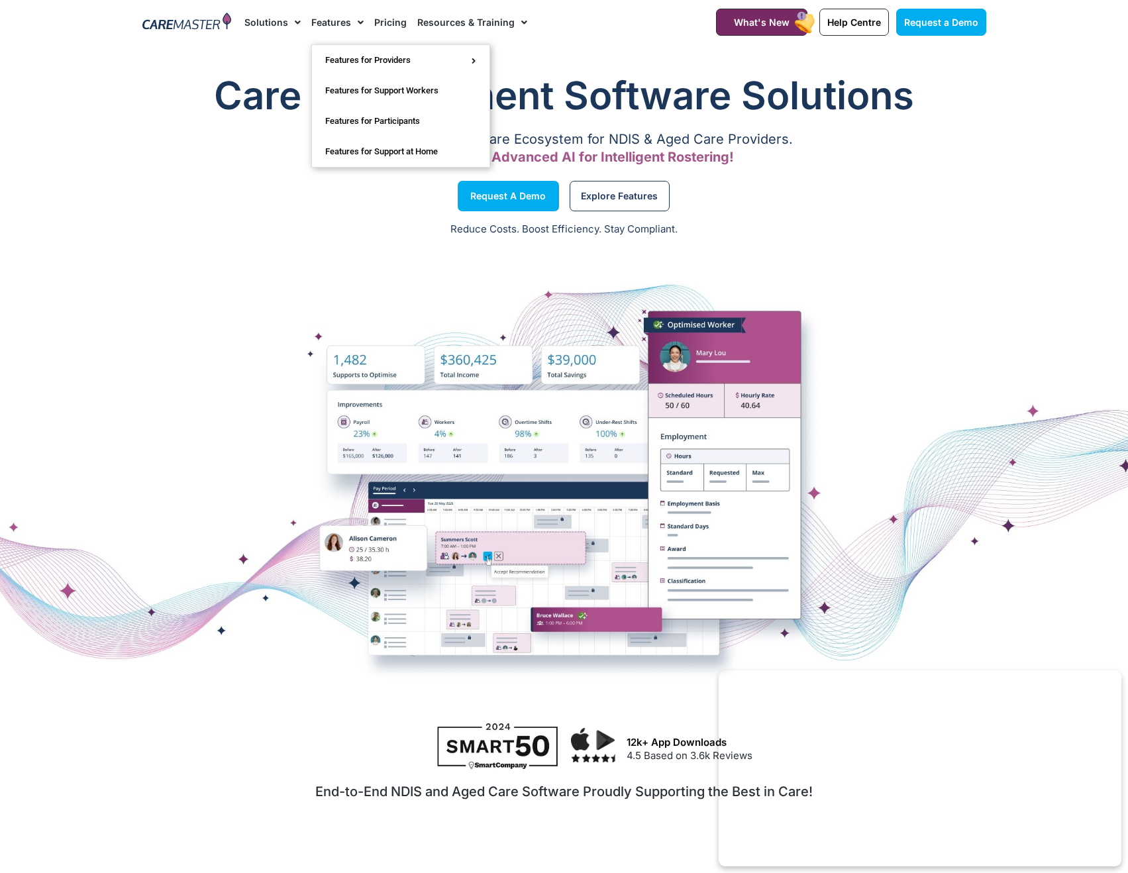
click at [351, 25] on span "Menu" at bounding box center [357, 22] width 13 height 23
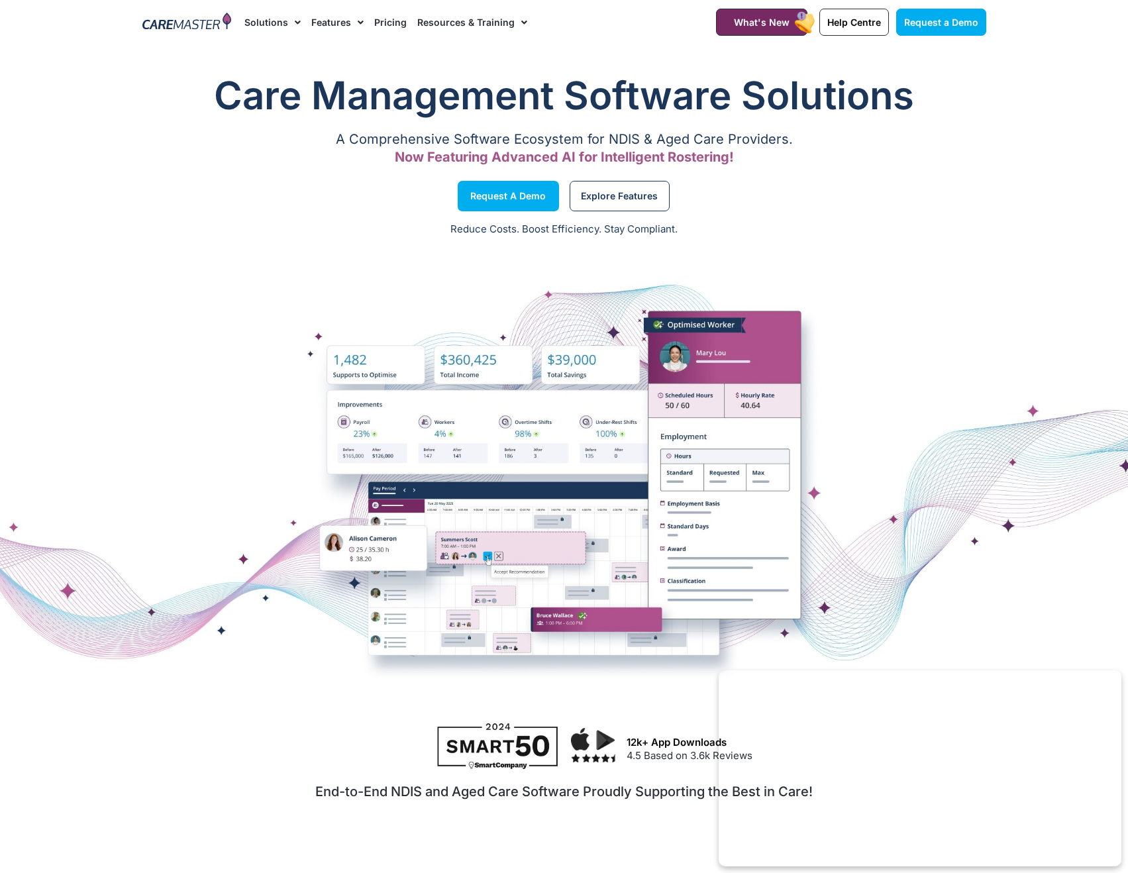
click at [393, 21] on link "Pricing" at bounding box center [390, 22] width 32 height 44
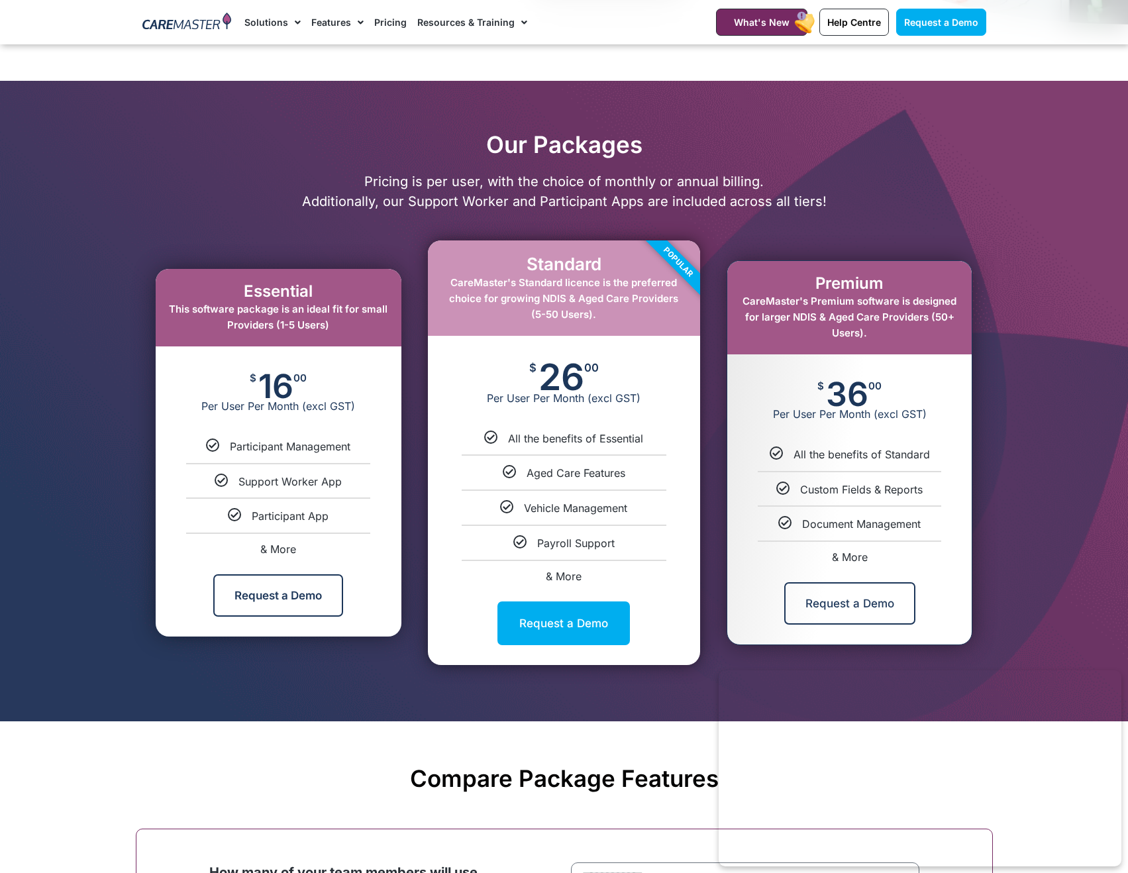
scroll to position [514, 0]
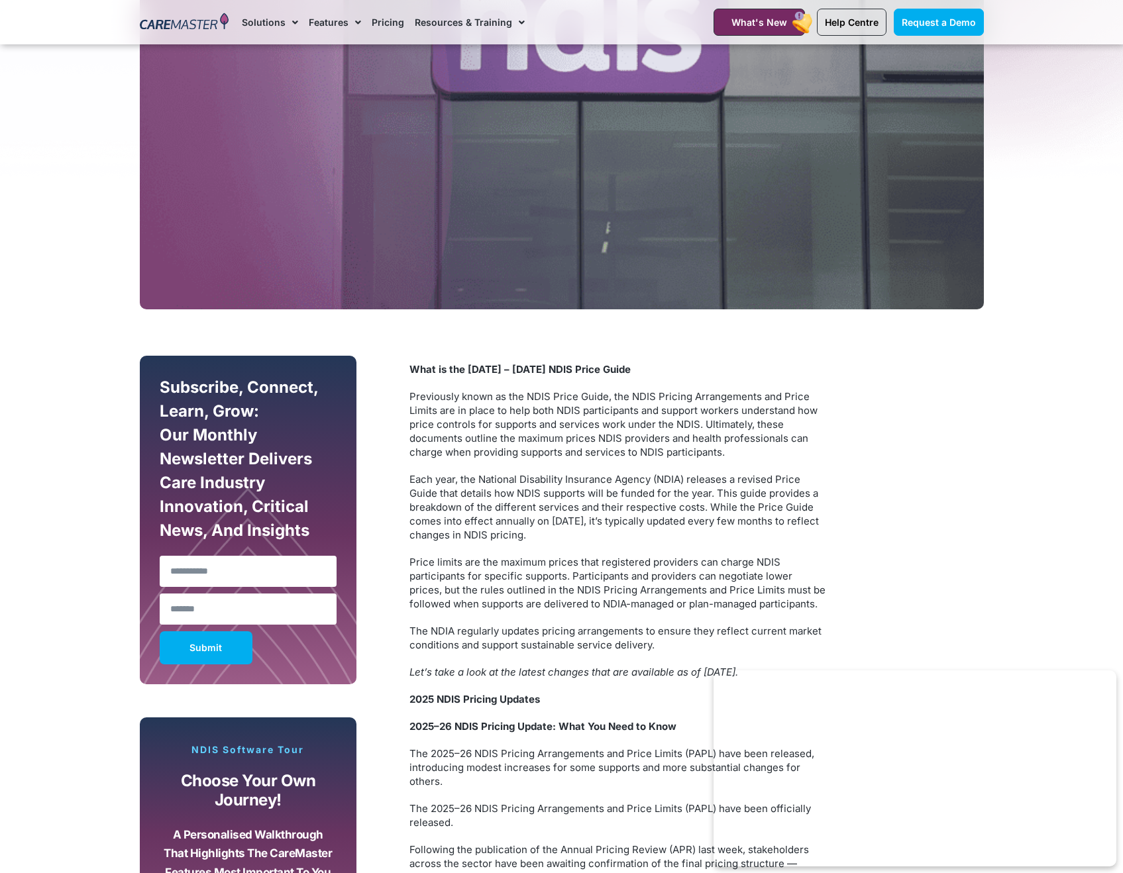
scroll to position [511, 0]
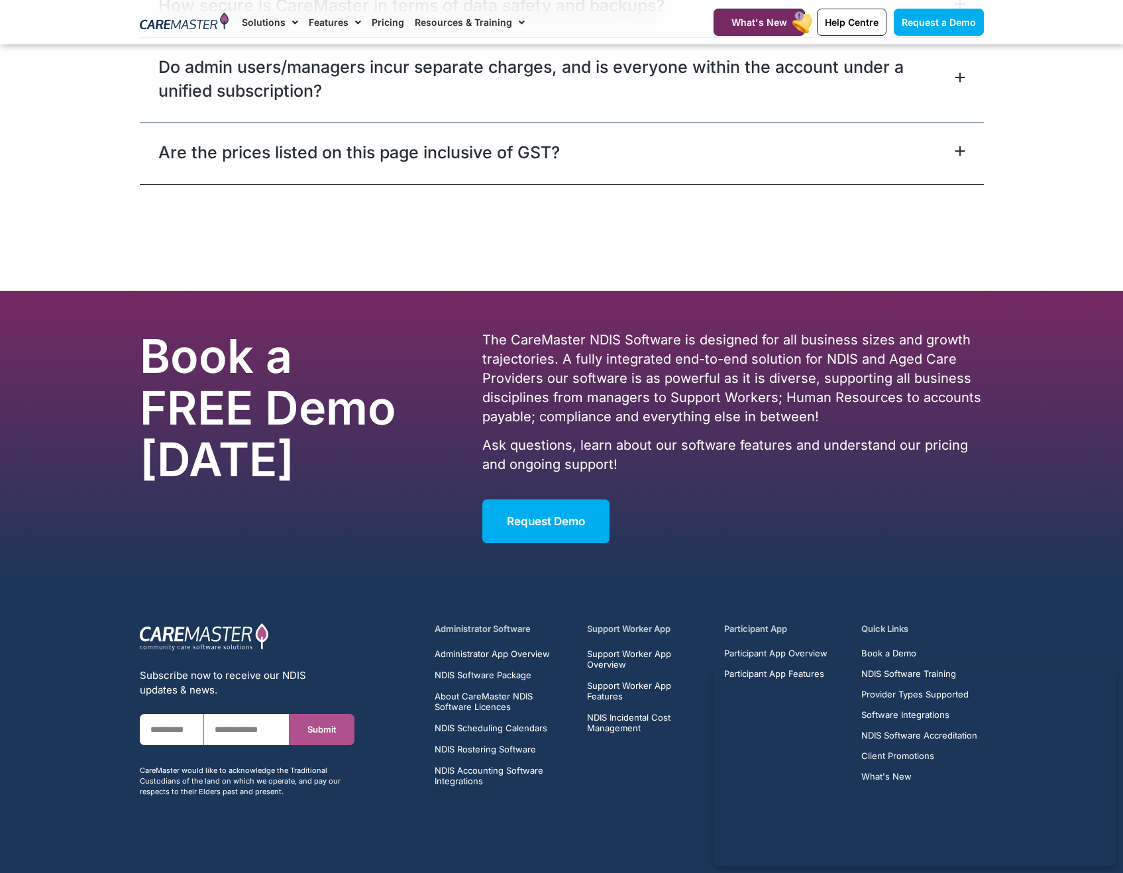
scroll to position [6351, 0]
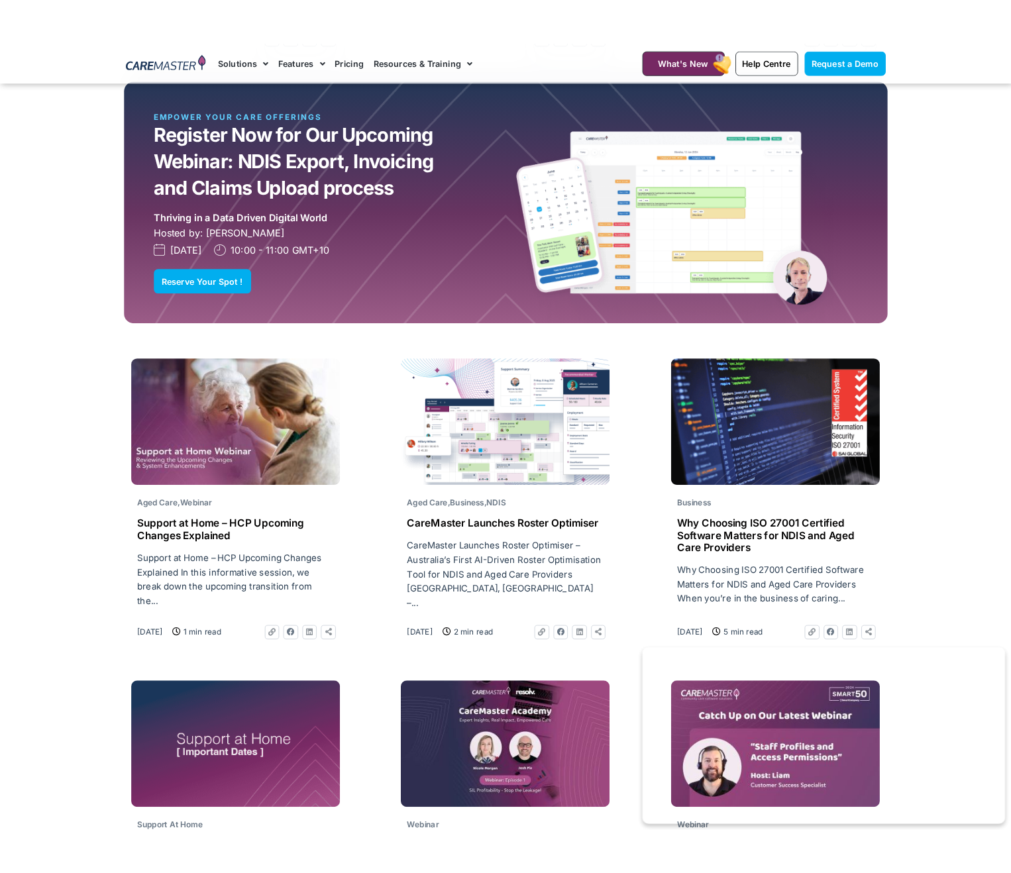
scroll to position [1465, 0]
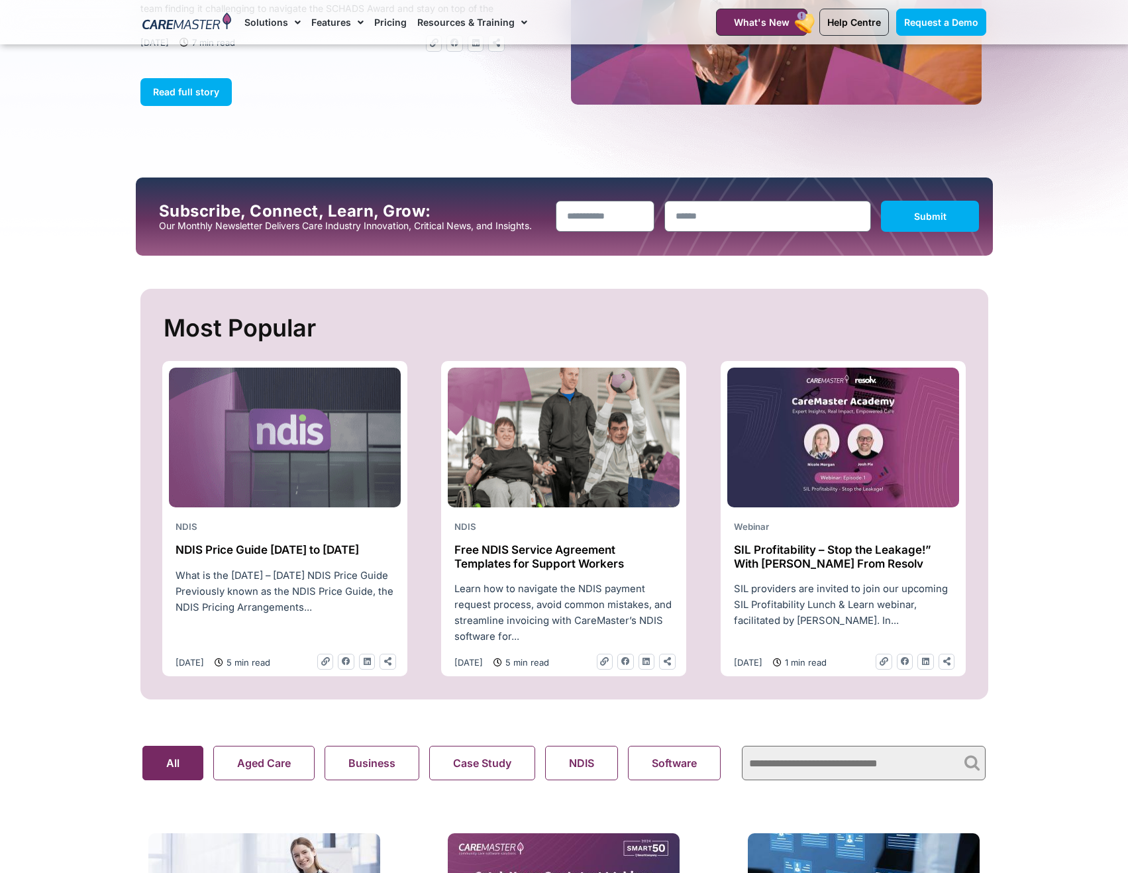
scroll to position [536, 0]
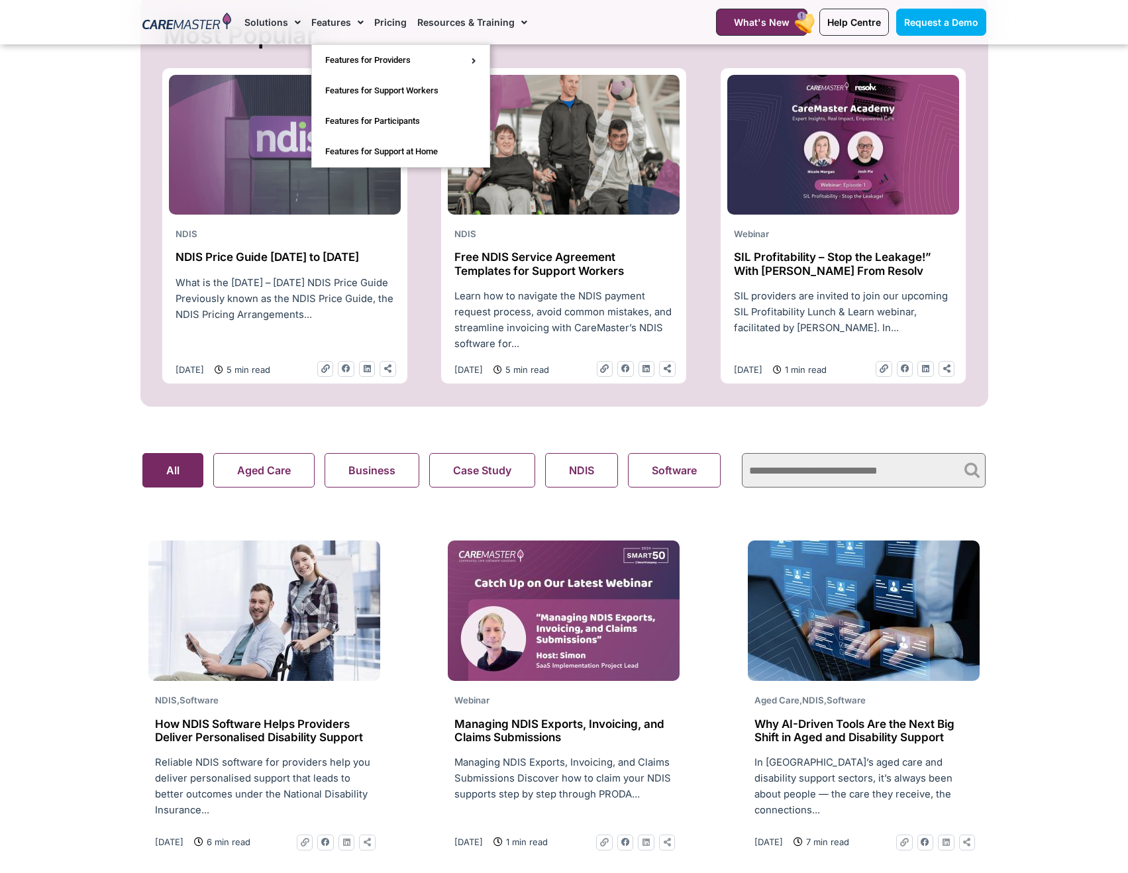
click at [172, 32] on div at bounding box center [187, 22] width 103 height 44
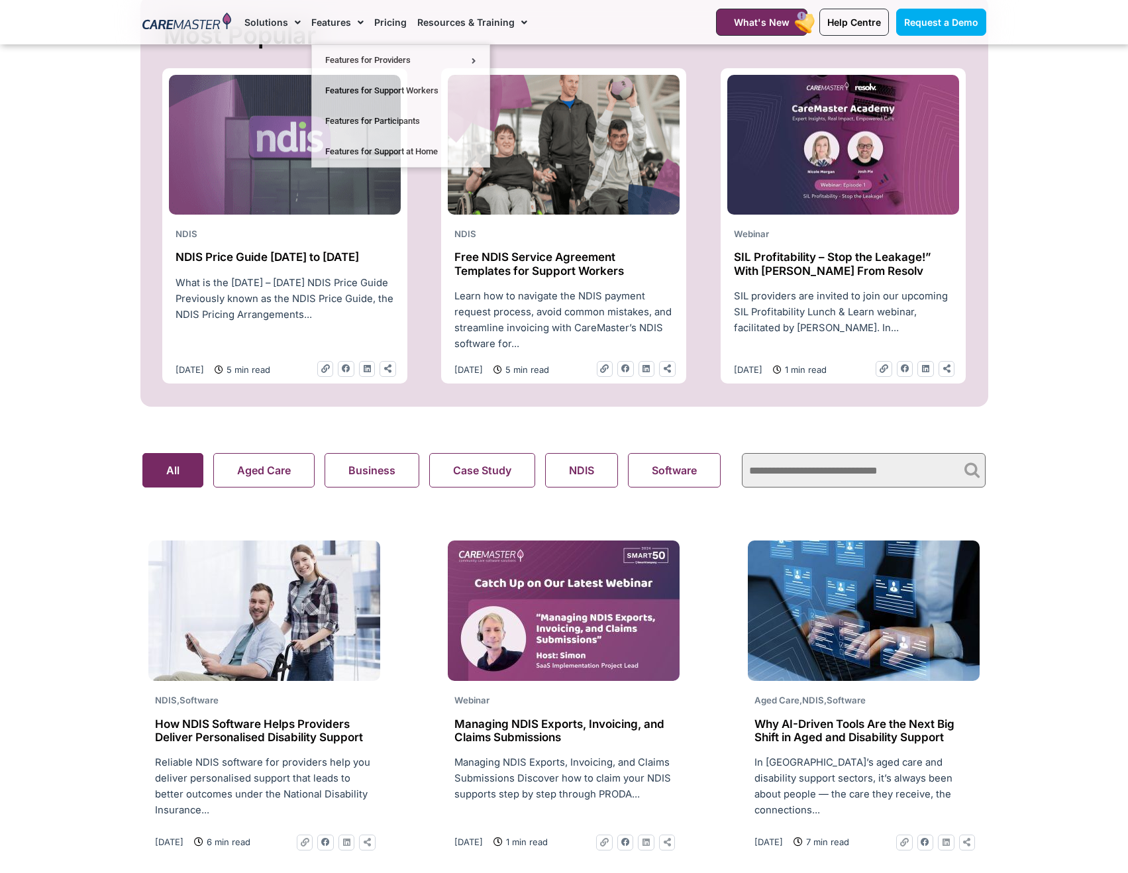
click at [376, 18] on link "Pricing" at bounding box center [390, 22] width 32 height 44
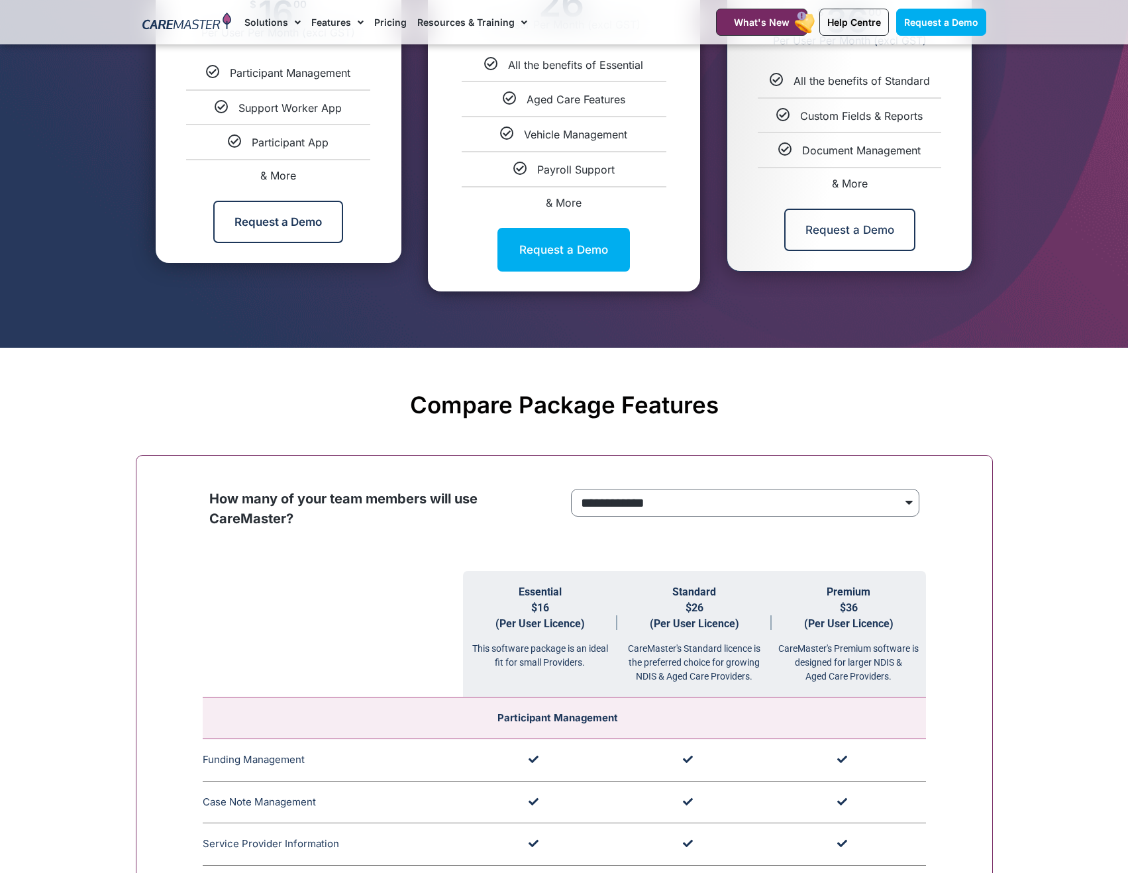
scroll to position [904, 0]
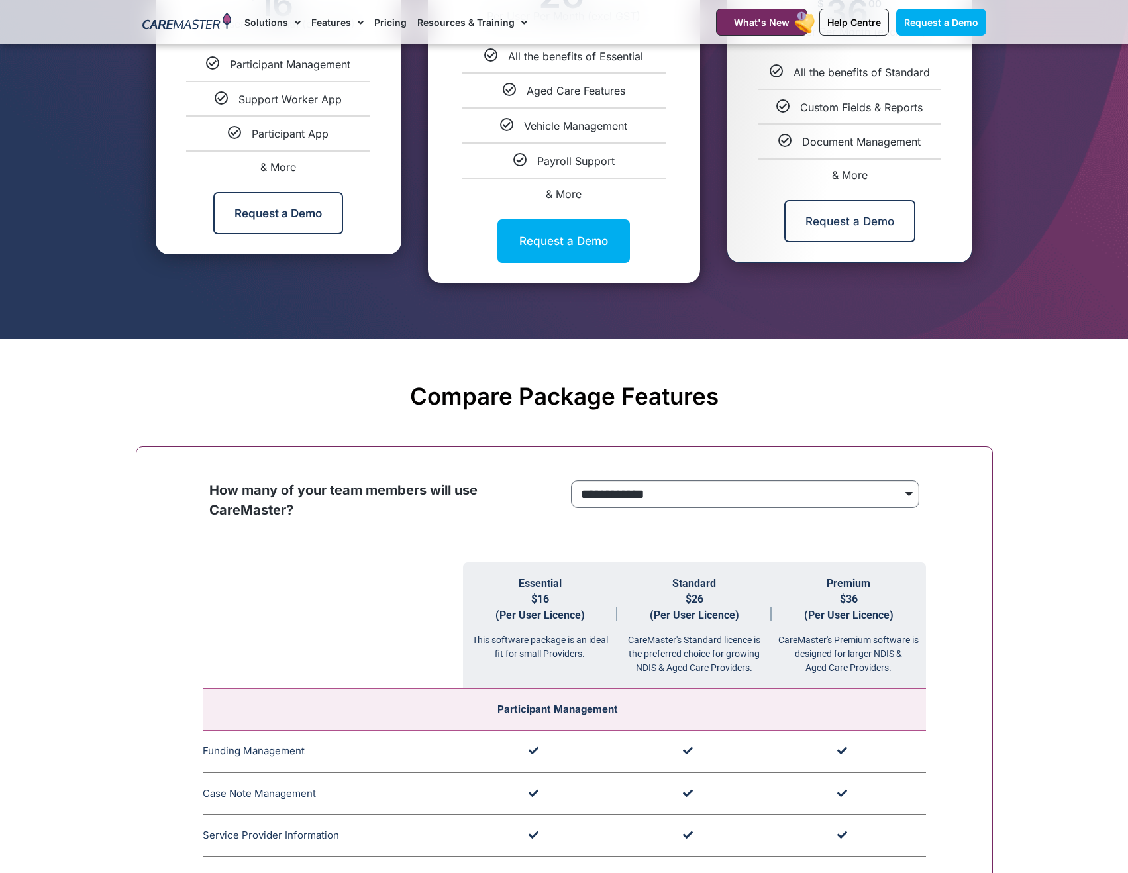
click at [726, 493] on select "**********" at bounding box center [745, 494] width 348 height 28
select select "****"
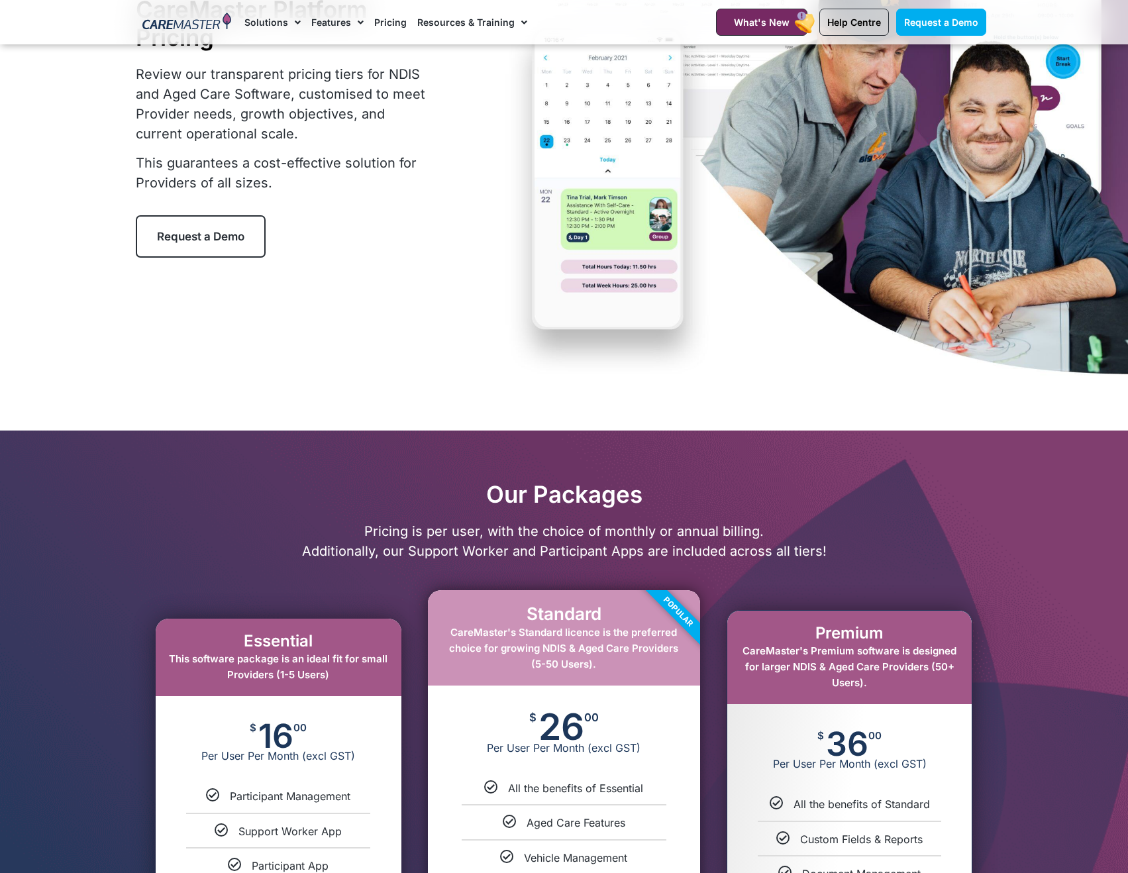
scroll to position [0, 0]
